Goal: Communication & Community: Answer question/provide support

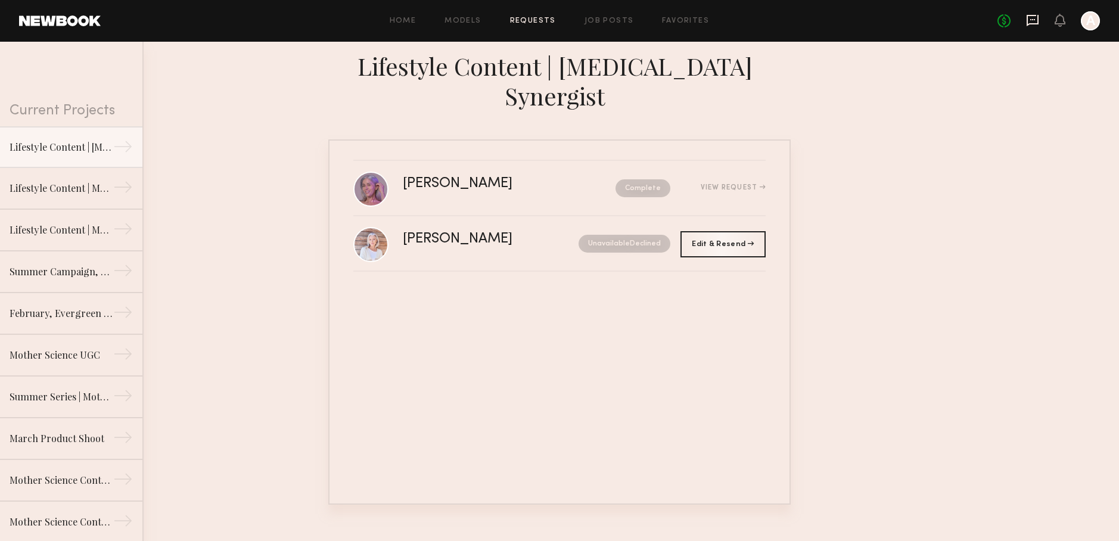
click at [1031, 25] on icon at bounding box center [1032, 20] width 13 height 13
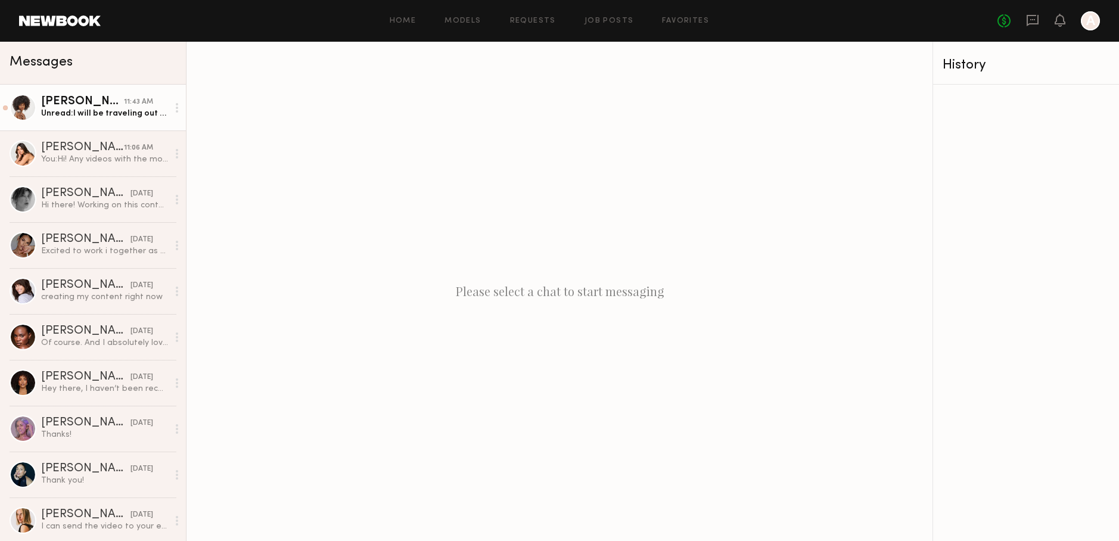
click at [110, 129] on link "[PERSON_NAME] 11:43 AM Unread: I will be traveling out of the country and I don…" at bounding box center [93, 108] width 186 height 46
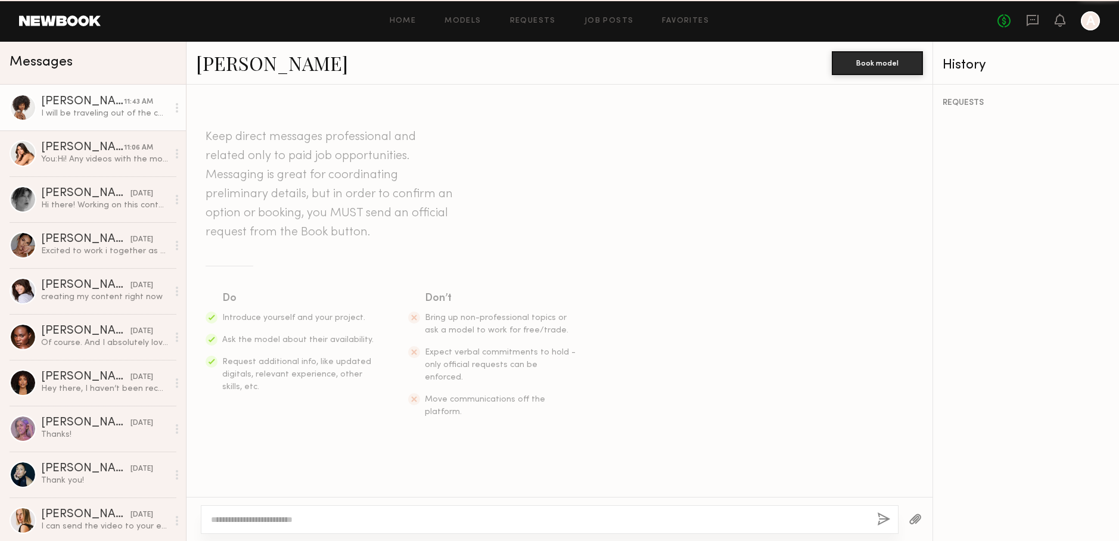
scroll to position [1232, 0]
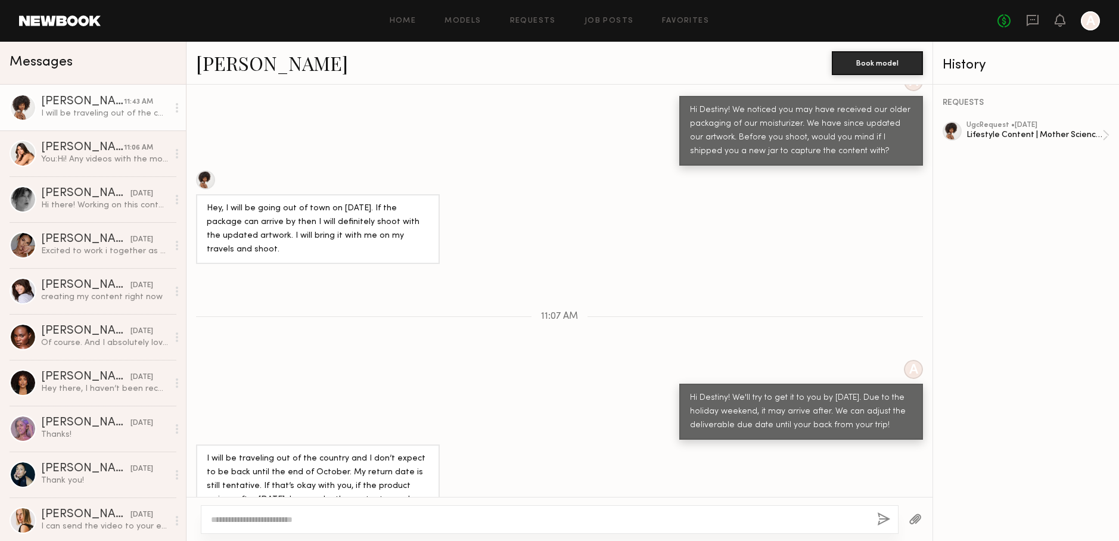
click at [491, 520] on textarea at bounding box center [539, 519] width 656 height 12
click at [490, 521] on textarea at bounding box center [539, 519] width 656 height 12
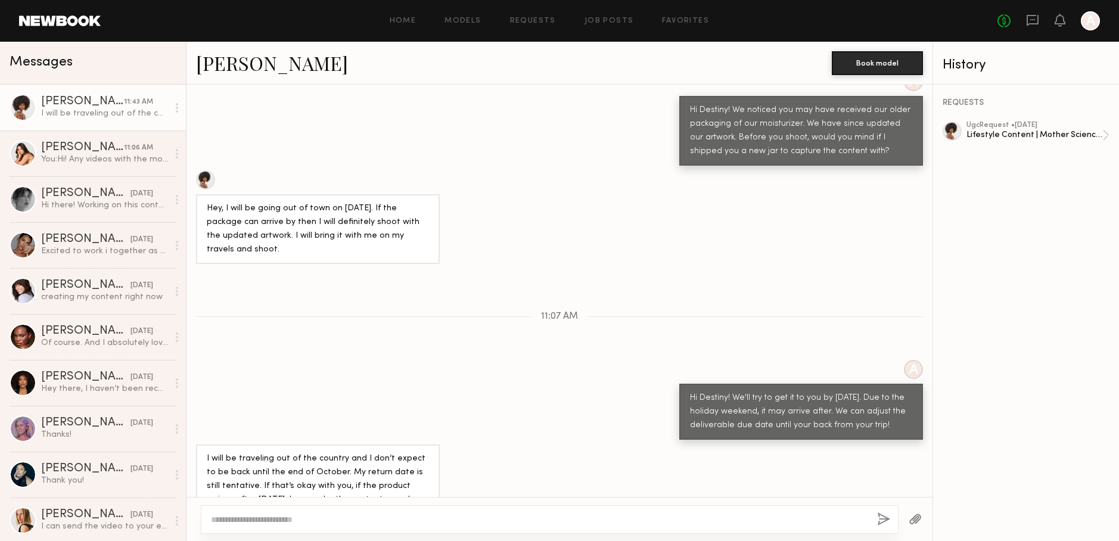
click at [490, 521] on textarea at bounding box center [539, 519] width 656 height 12
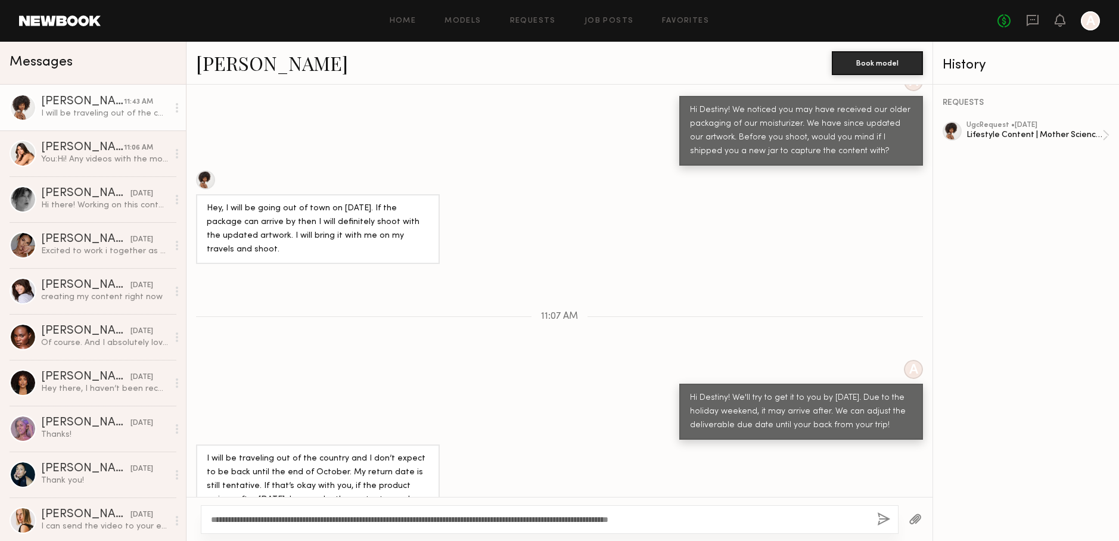
type textarea "**********"
click at [887, 521] on button "button" at bounding box center [883, 519] width 13 height 15
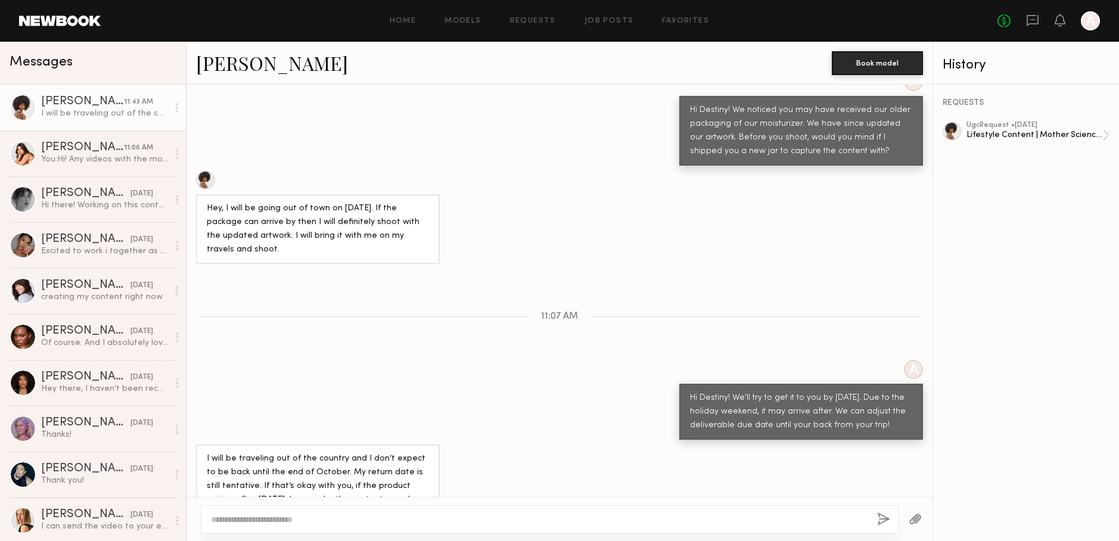
scroll to position [1407, 0]
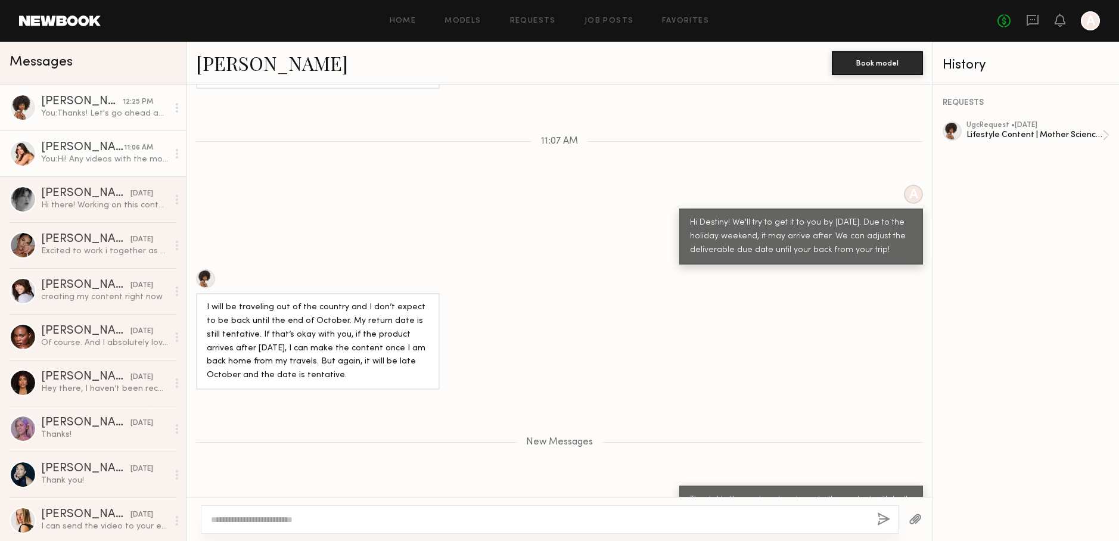
click at [86, 167] on link "Caina F. 11:06 AM You: Hi! Any videos with the moisturizer jar would need to be…" at bounding box center [93, 153] width 186 height 46
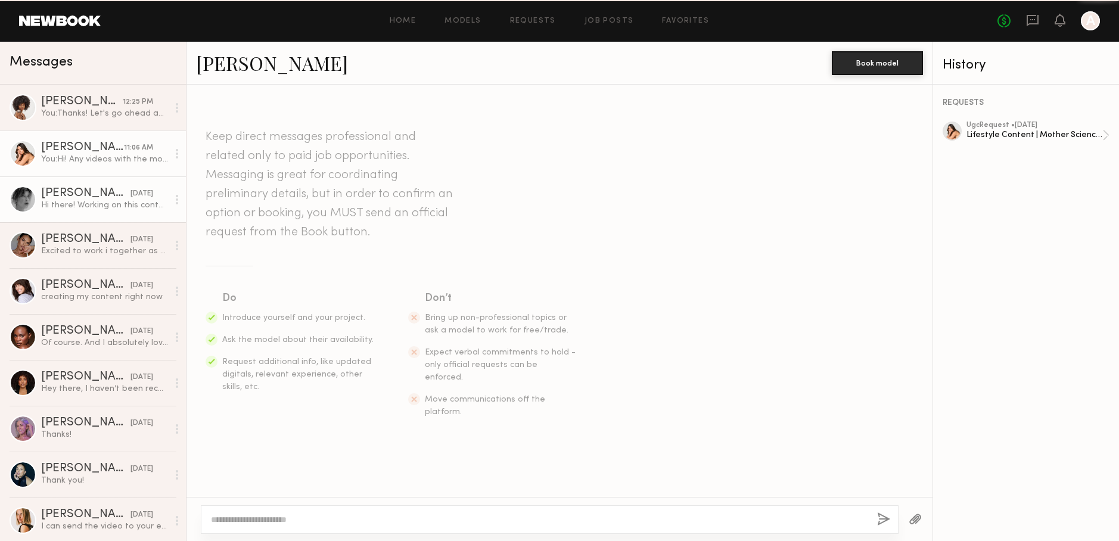
scroll to position [338, 0]
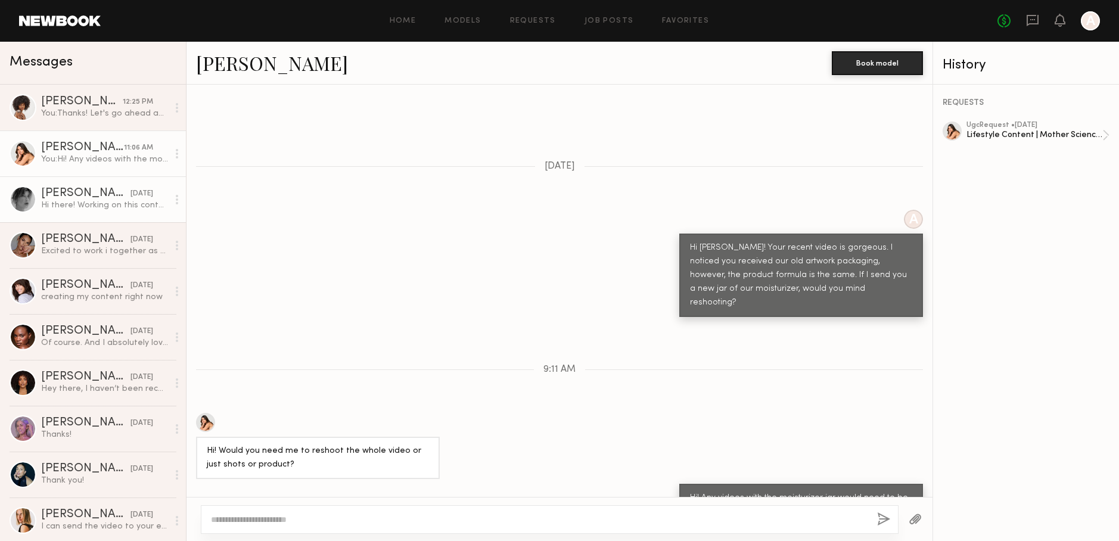
click at [106, 210] on div "Hi there! Working on this content now :)" at bounding box center [104, 205] width 127 height 11
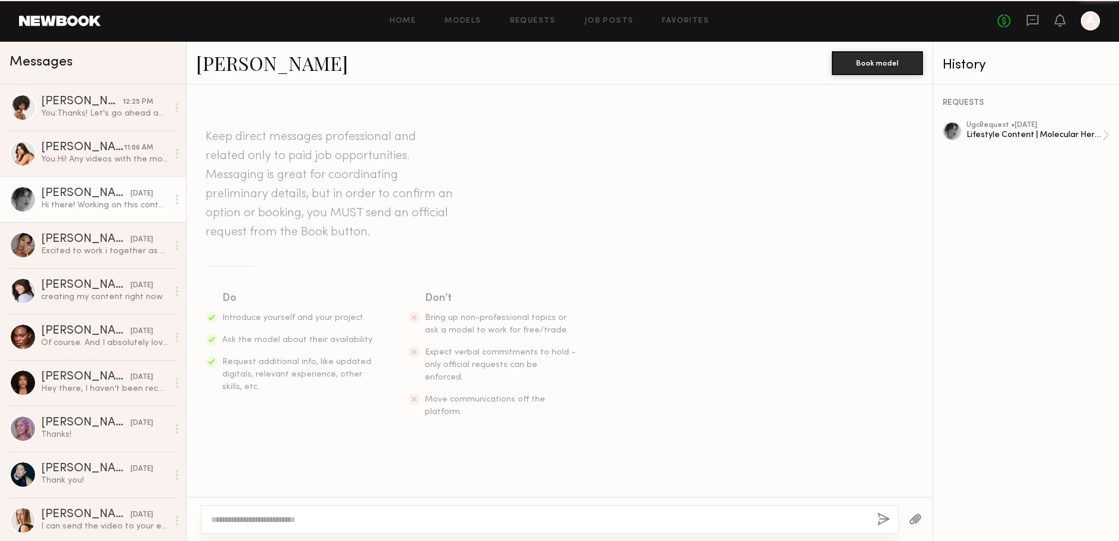
scroll to position [89, 0]
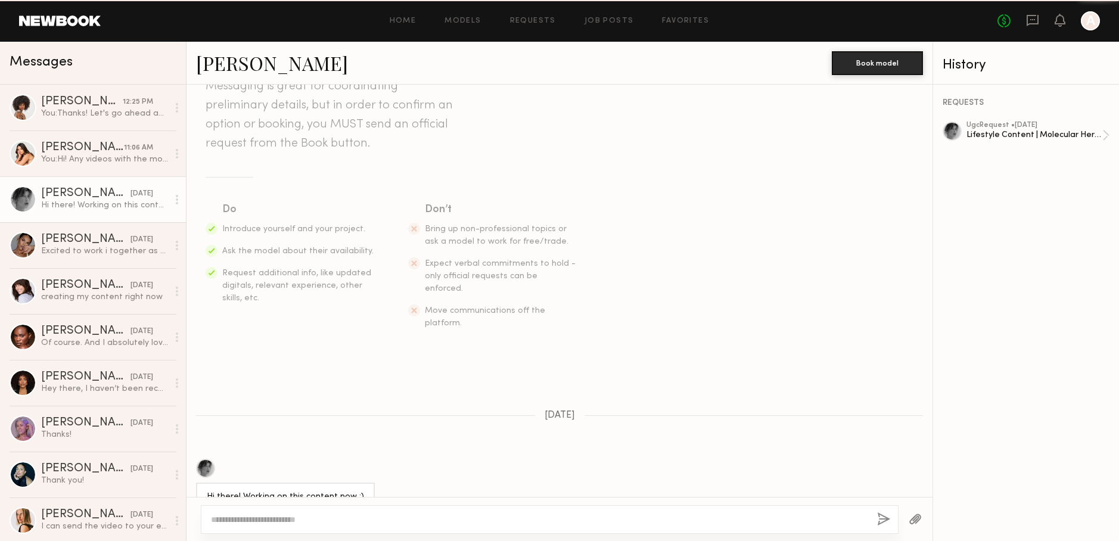
click at [104, 180] on link "Brittany H. yesterday Hi there! Working on this content now :)" at bounding box center [93, 199] width 186 height 46
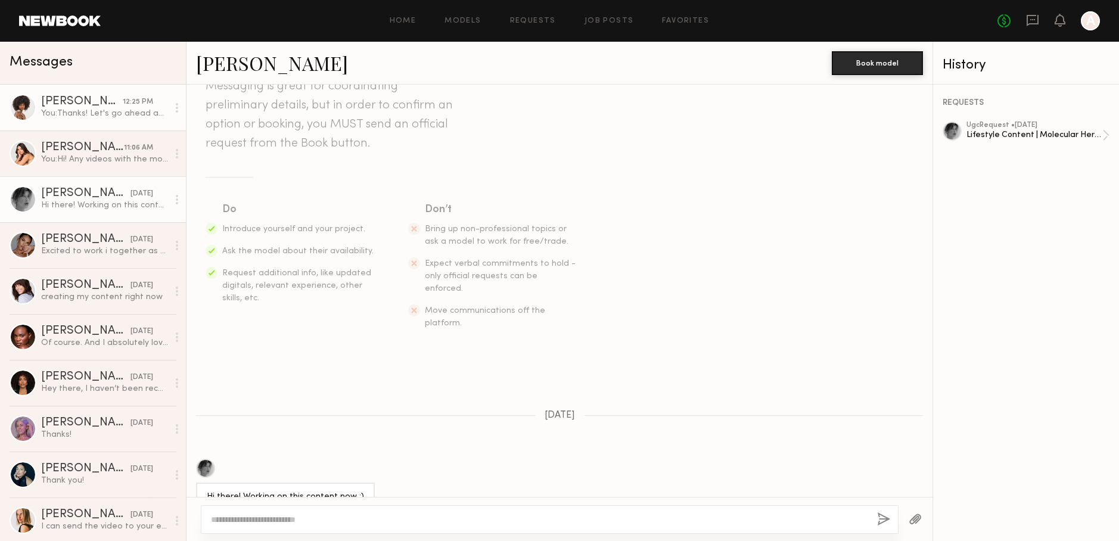
click at [83, 108] on div "You: Thanks! Let's go ahead and create the content with both product but not sh…" at bounding box center [104, 113] width 127 height 11
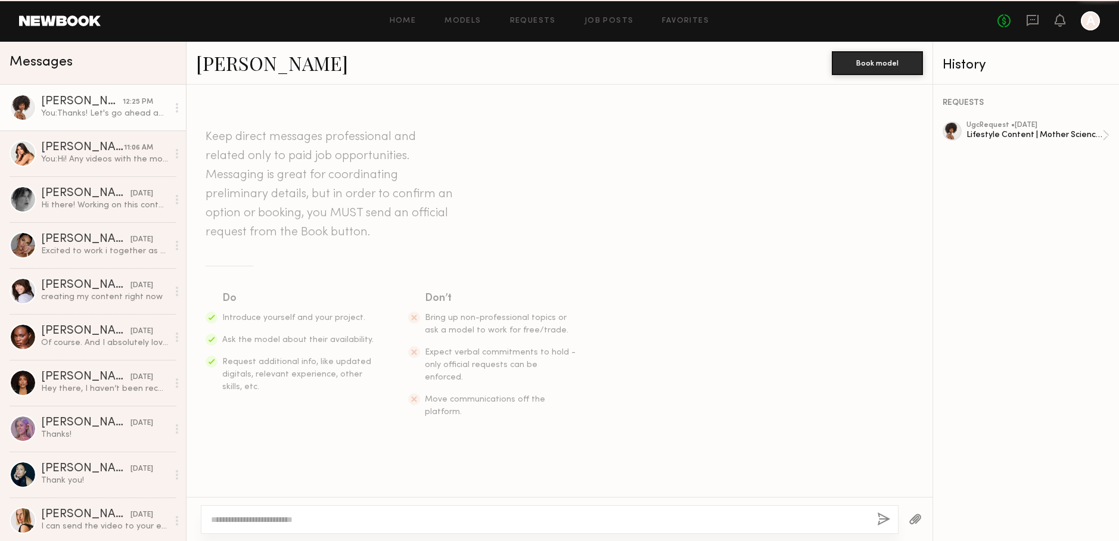
scroll to position [1316, 0]
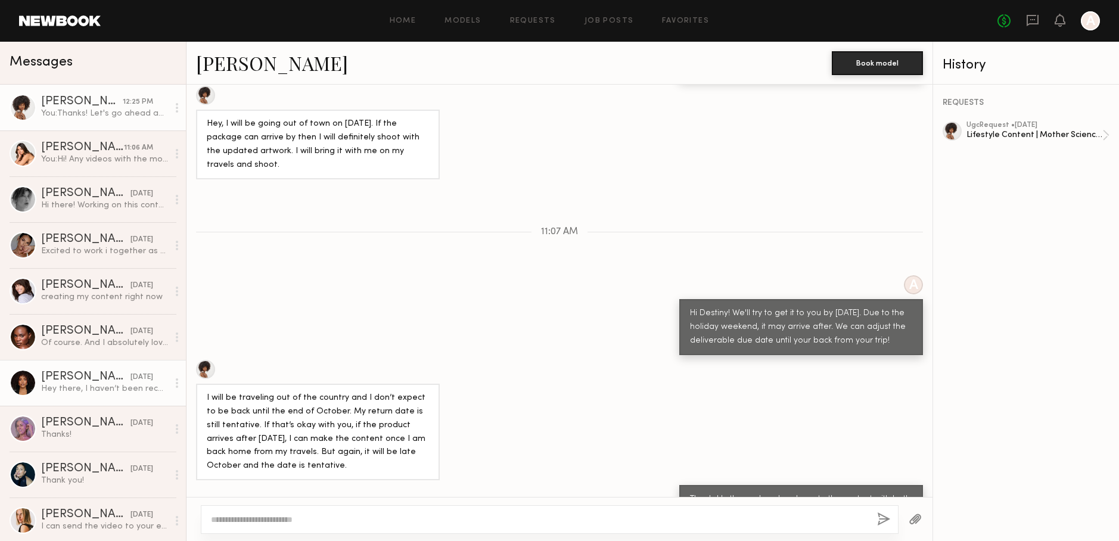
click at [95, 390] on div "Hey there, I haven’t been receiving your messages until I just got an email fro…" at bounding box center [104, 388] width 127 height 11
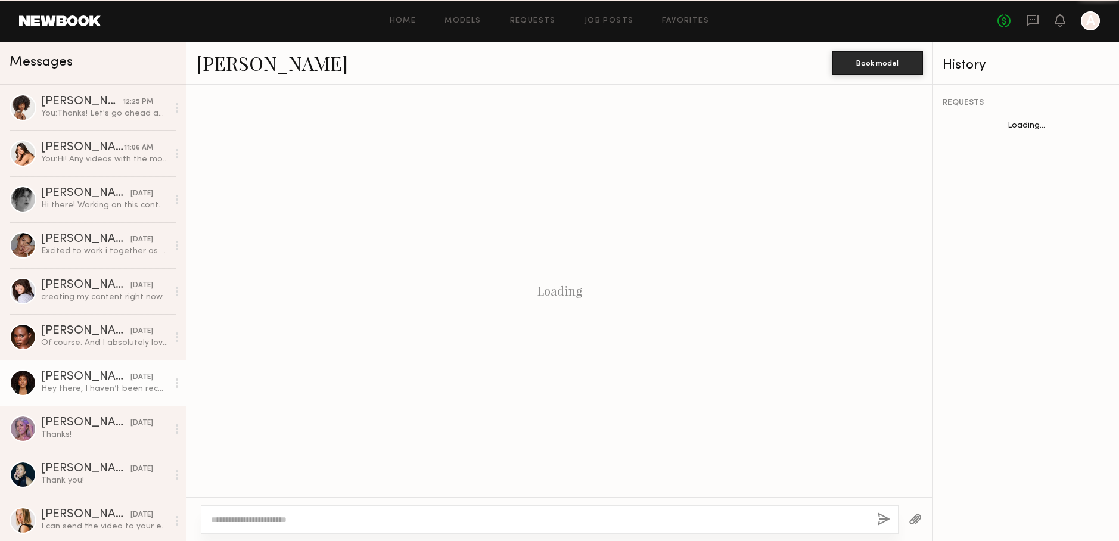
scroll to position [878, 0]
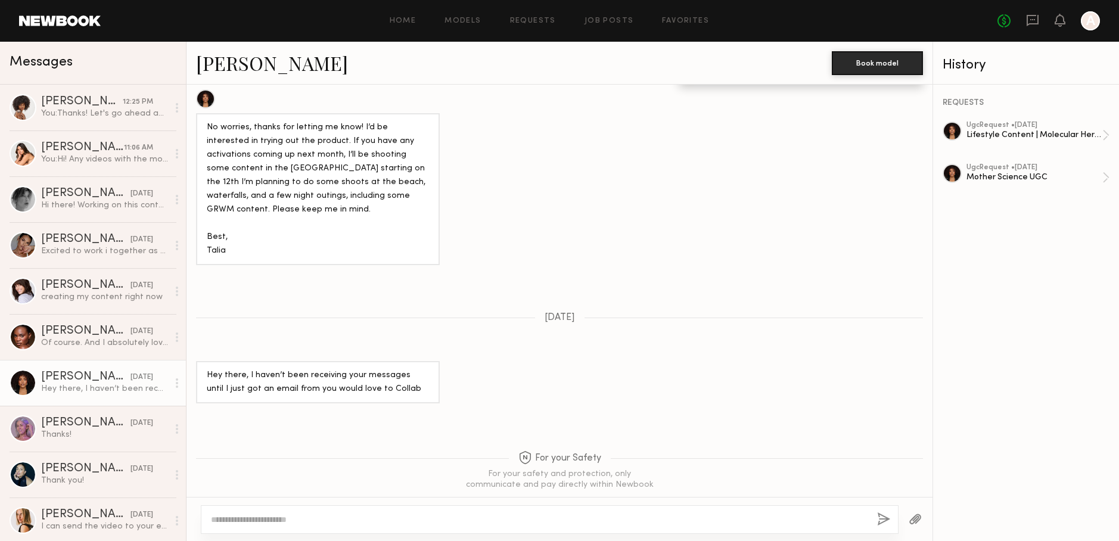
click at [81, 362] on link "Talia W. 07/28/2025 Hey there, I haven’t been receiving your messages until I j…" at bounding box center [93, 383] width 186 height 46
click at [80, 353] on link "Ashley B. 07/29/2025 Of course. And I absolutely love the molecular genesis. Fe…" at bounding box center [93, 337] width 186 height 46
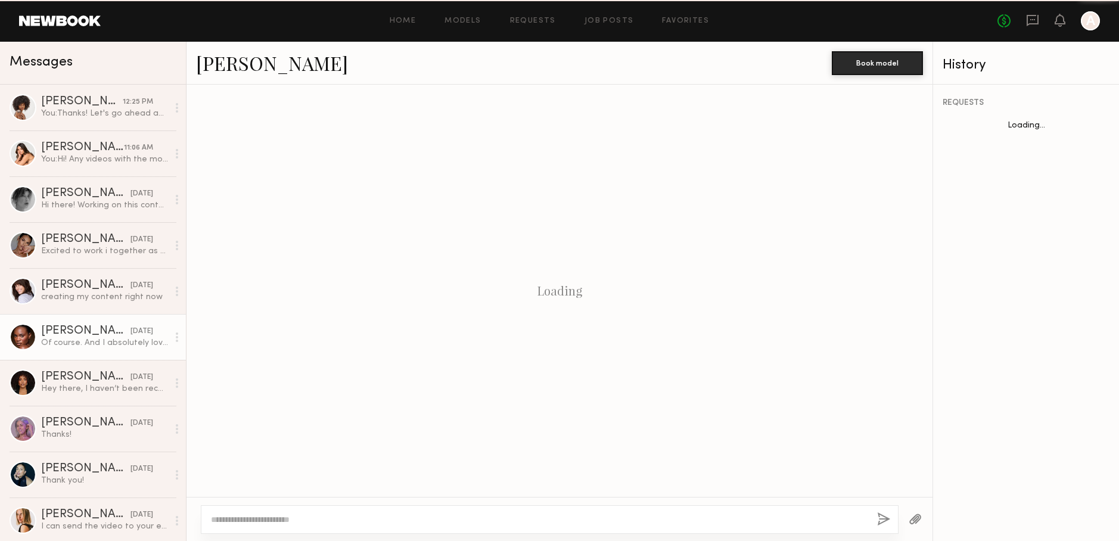
scroll to position [240, 0]
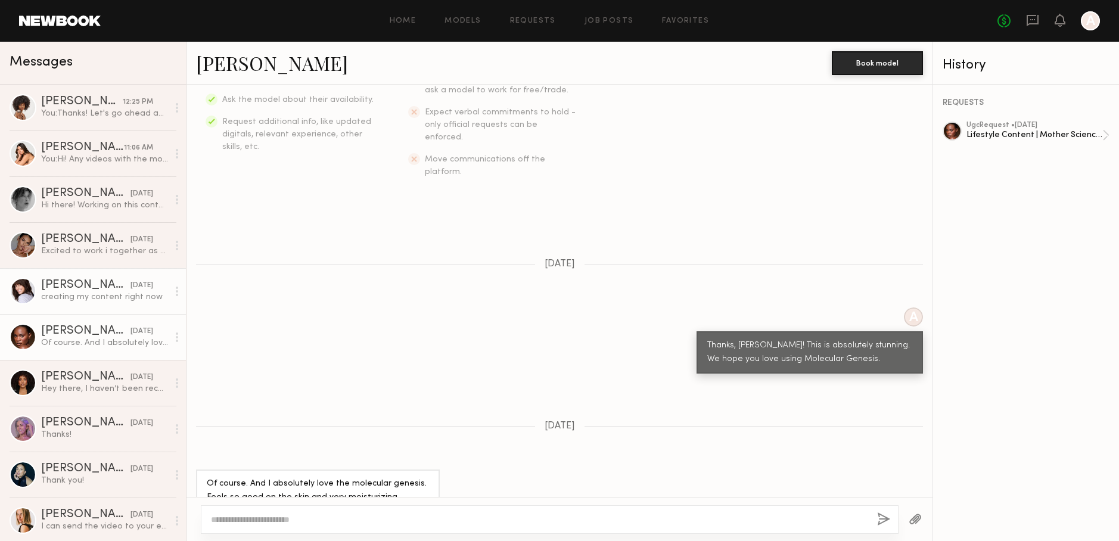
click at [86, 297] on div "creating my content right now" at bounding box center [104, 296] width 127 height 11
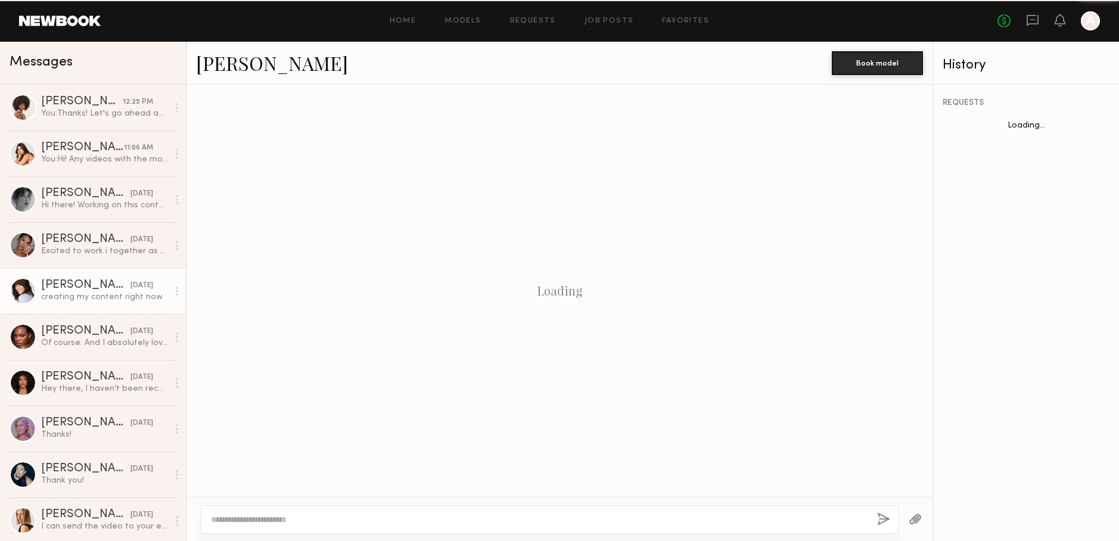
scroll to position [971, 0]
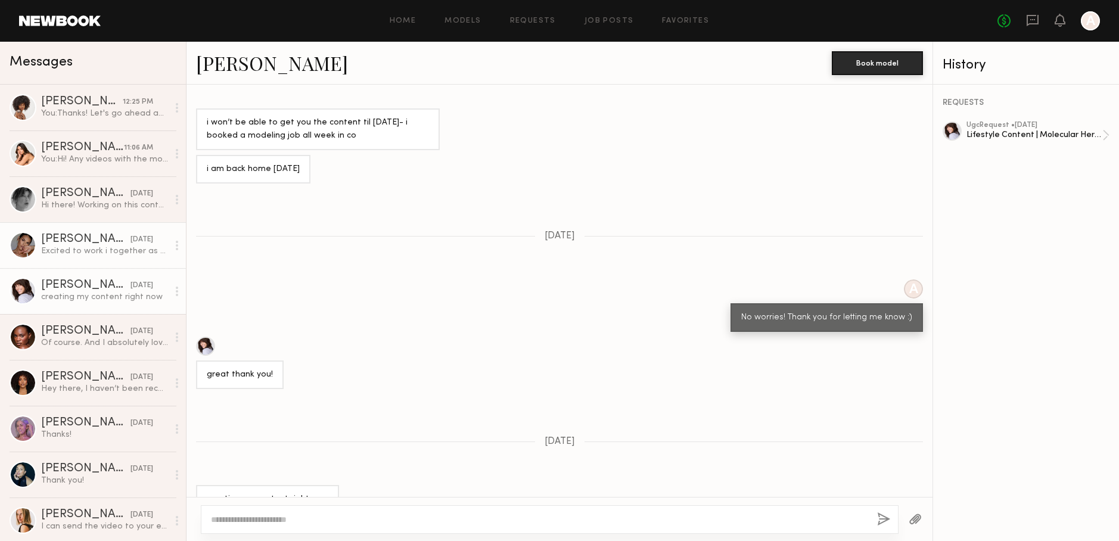
click at [83, 260] on link "Jesiree D. 08/18/2025 Excited to work i together as well!" at bounding box center [93, 245] width 186 height 46
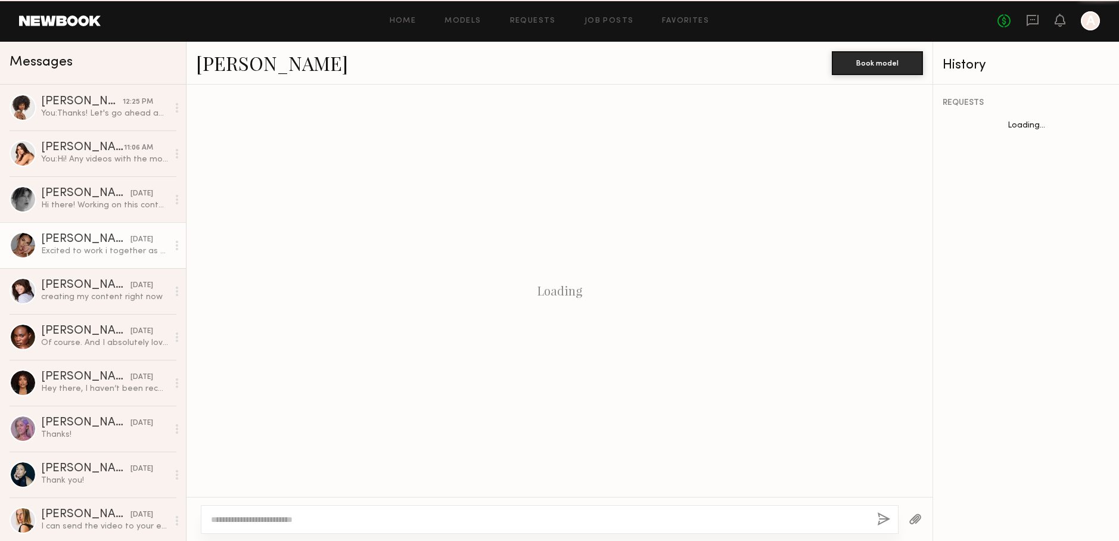
scroll to position [721, 0]
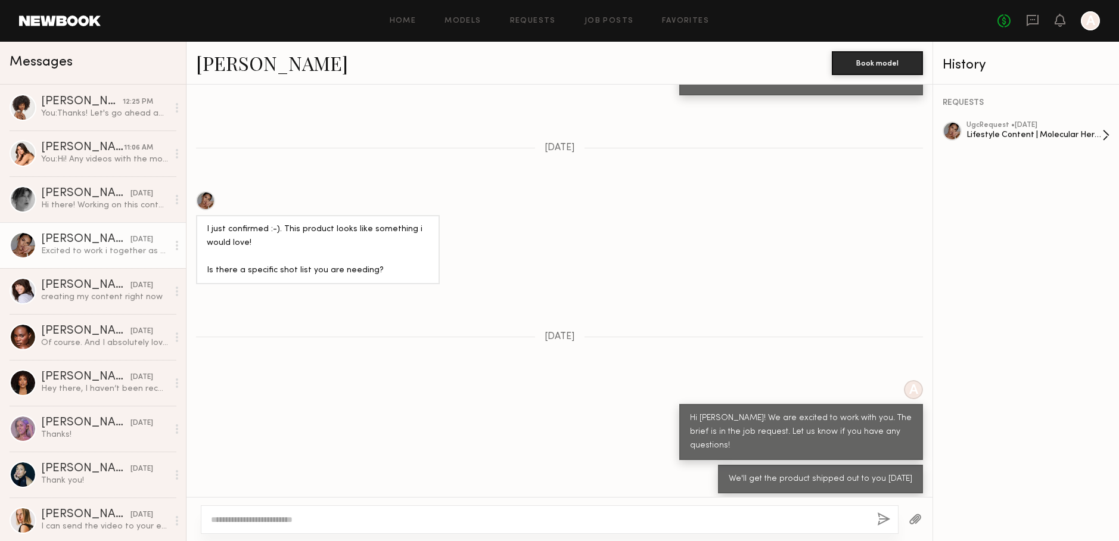
click at [1005, 129] on div "Lifestyle Content | Molecular Hero Serum" at bounding box center [1034, 134] width 136 height 11
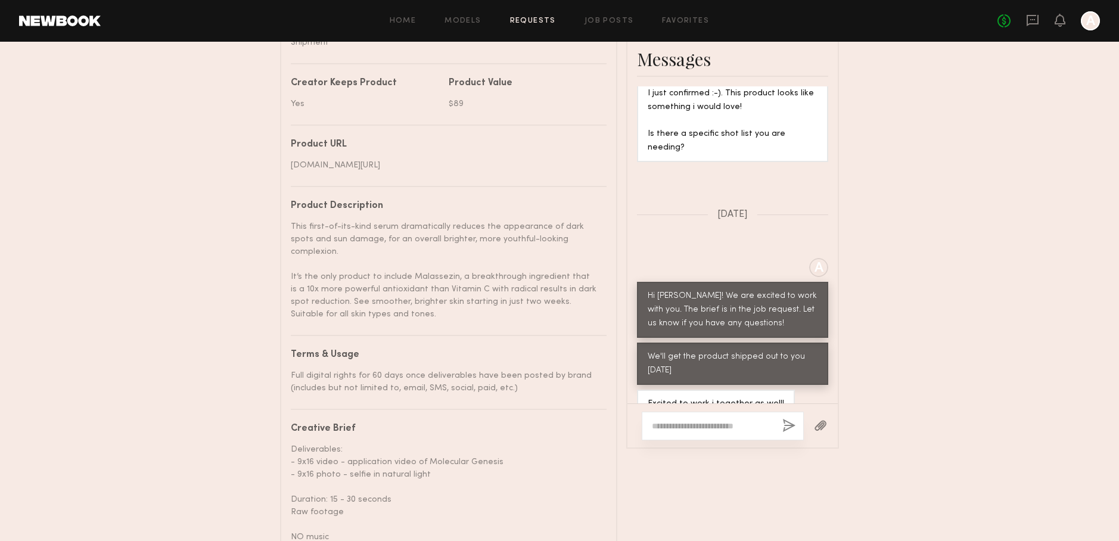
scroll to position [714, 0]
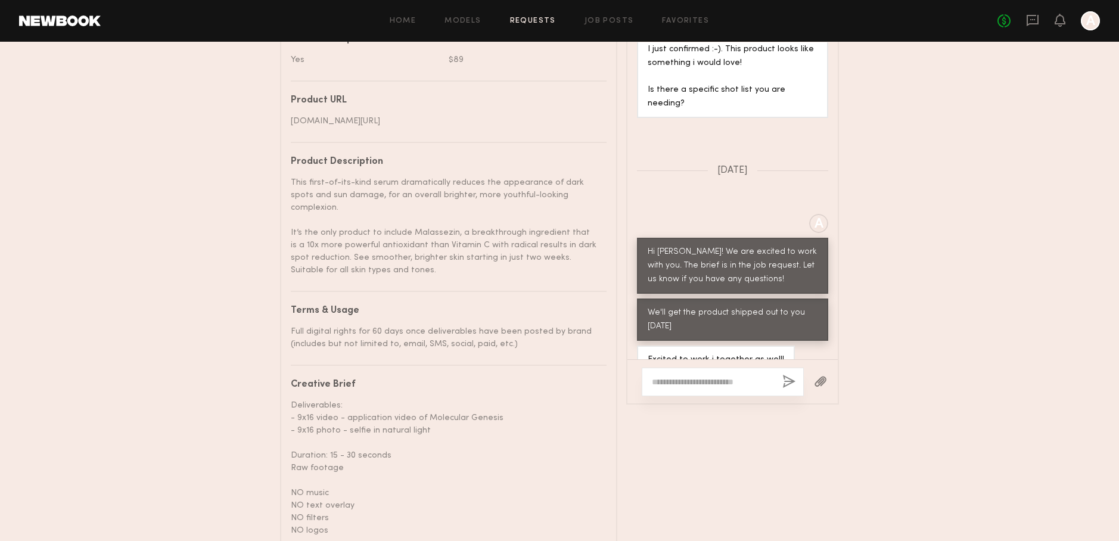
click at [700, 376] on textarea at bounding box center [712, 382] width 121 height 12
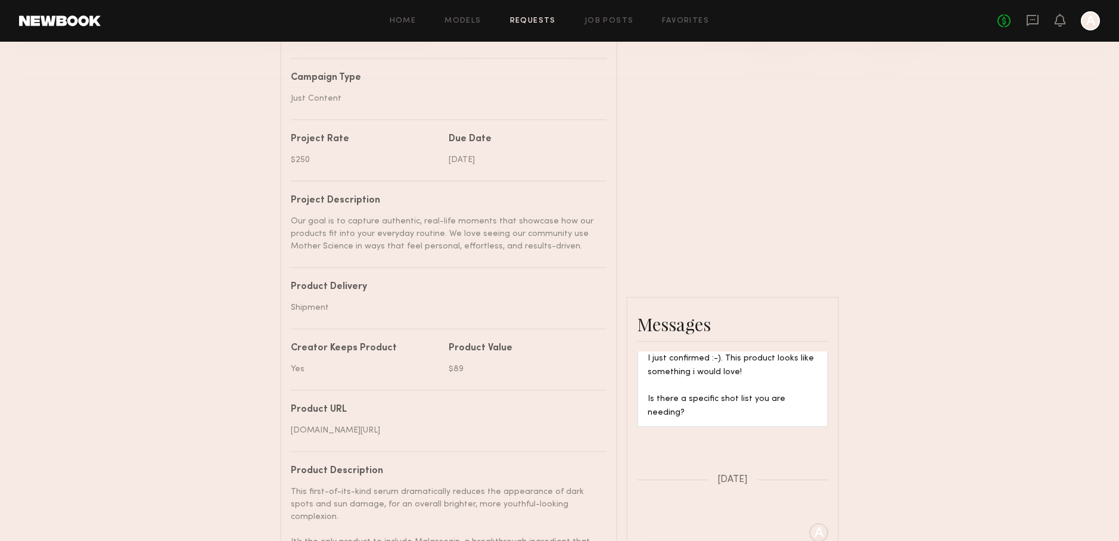
scroll to position [618, 0]
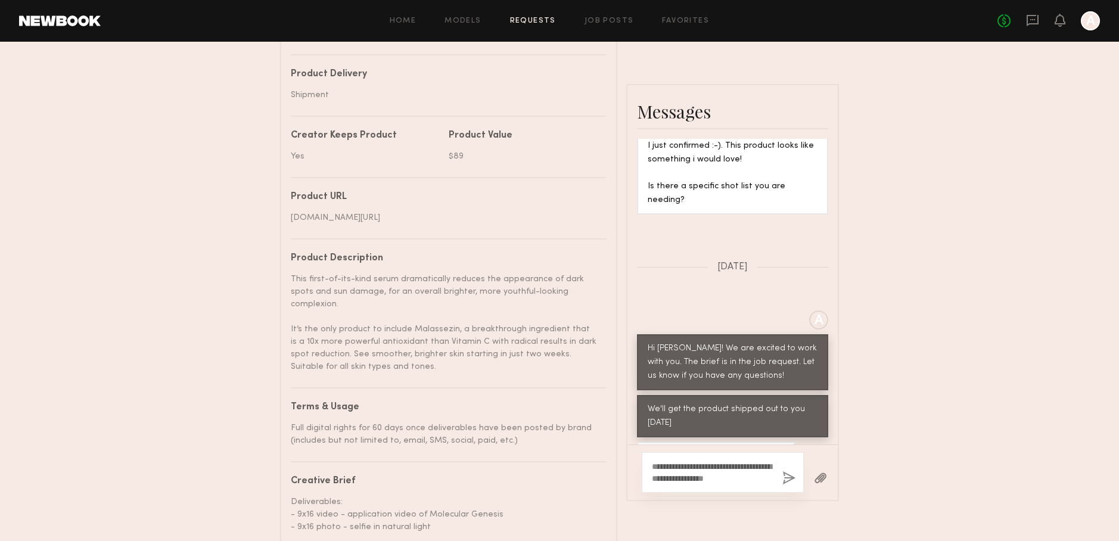
drag, startPoint x: 826, startPoint y: 472, endPoint x: 872, endPoint y: 467, distance: 46.2
click at [874, 467] on div "Send request Model response Review content UGC Booking Request [PERSON_NAME] De…" at bounding box center [559, 95] width 1119 height 1323
click at [718, 474] on textarea "**********" at bounding box center [712, 472] width 121 height 24
type textarea "**********"
click at [783, 473] on button "button" at bounding box center [788, 478] width 13 height 15
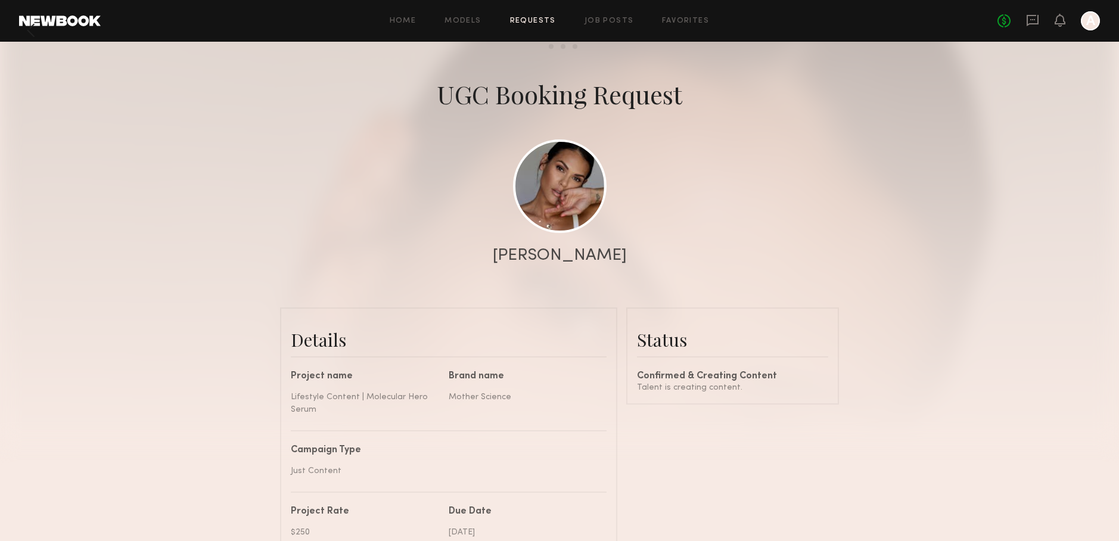
scroll to position [0, 0]
